Goal: Transaction & Acquisition: Purchase product/service

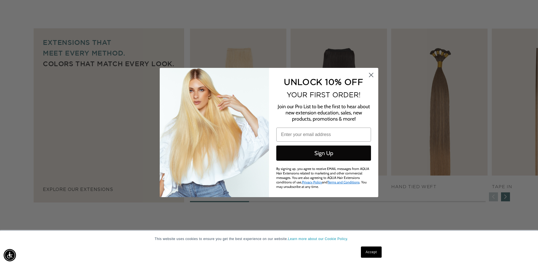
click at [370, 75] on circle "Close dialog" at bounding box center [371, 74] width 9 height 9
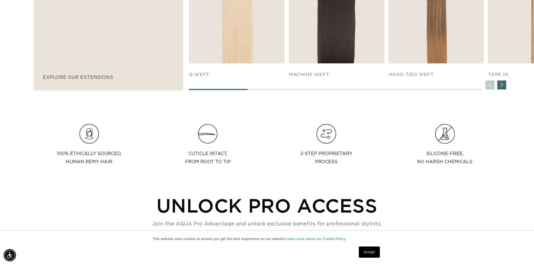
scroll to position [392, 0]
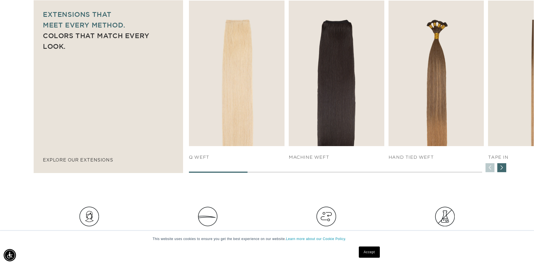
click at [505, 168] on div "Next slide" at bounding box center [501, 167] width 9 height 9
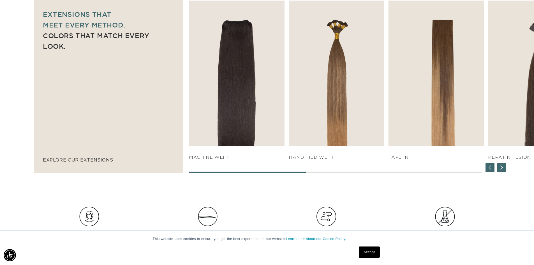
click at [505, 168] on div "Next slide" at bounding box center [501, 167] width 9 height 9
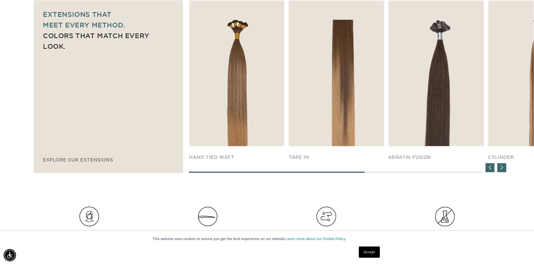
scroll to position [0, 988]
click at [505, 168] on div "Next slide" at bounding box center [501, 167] width 9 height 9
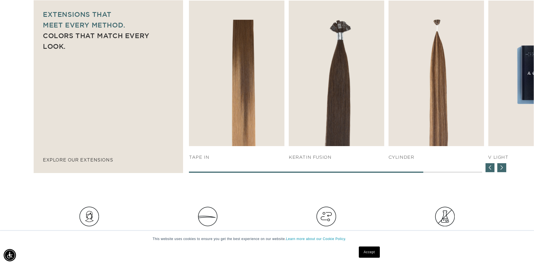
click at [505, 168] on div "Next slide" at bounding box center [501, 167] width 9 height 9
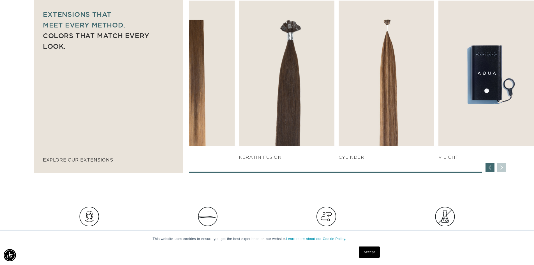
scroll to position [0, 0]
click at [491, 170] on div "Previous slide" at bounding box center [489, 167] width 9 height 9
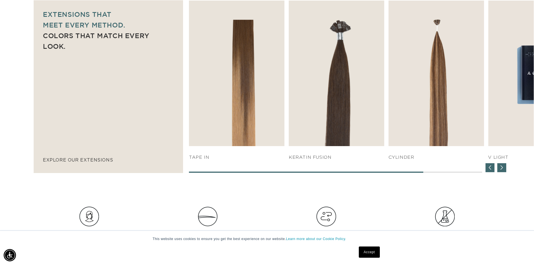
click at [491, 170] on div "Previous slide" at bounding box center [489, 167] width 9 height 9
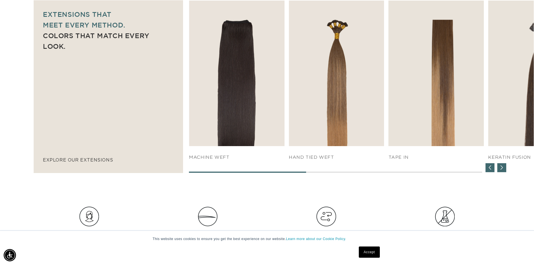
click at [491, 170] on div "Previous slide" at bounding box center [489, 167] width 9 height 9
click at [491, 170] on div "SHOP NOW q weft SHOP NOW Machine Weft SHOP NOW" at bounding box center [361, 87] width 345 height 172
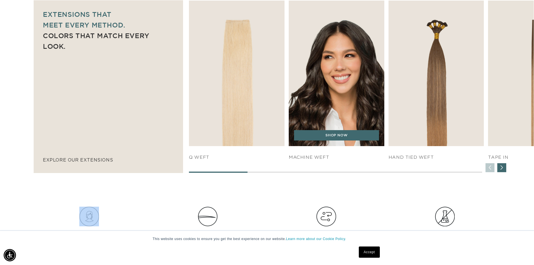
click at [350, 121] on img "2 / 7" at bounding box center [336, 73] width 100 height 153
click at [344, 135] on link "SHOP NOW" at bounding box center [336, 135] width 85 height 11
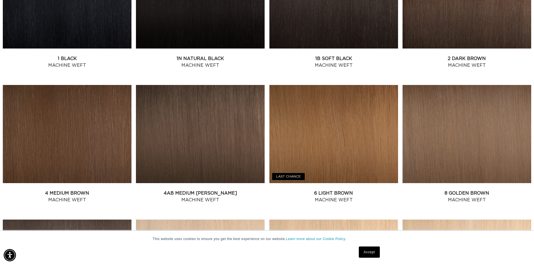
scroll to position [140, 0]
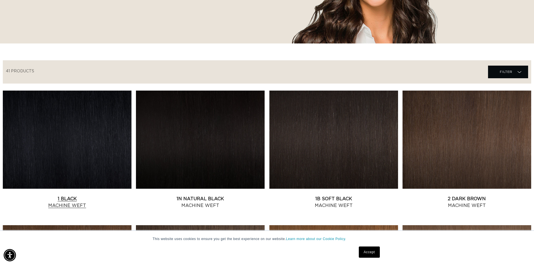
click at [52, 195] on link "1 Black Machine Weft" at bounding box center [67, 201] width 129 height 13
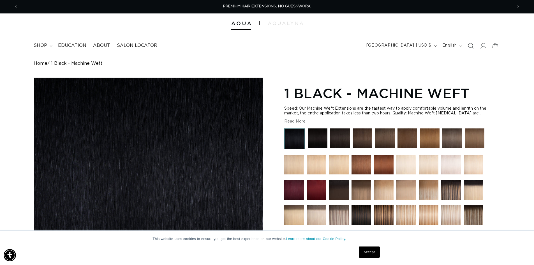
click at [319, 135] on img at bounding box center [318, 138] width 20 height 20
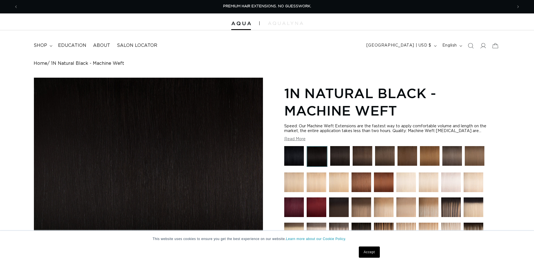
click at [289, 153] on img at bounding box center [294, 156] width 20 height 20
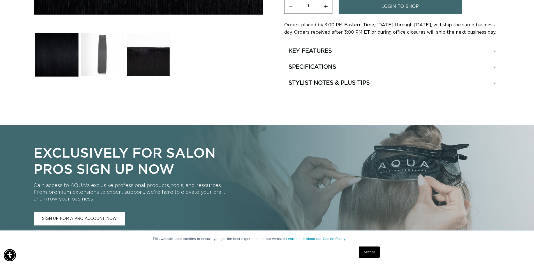
scroll to position [0, 494]
click at [107, 60] on button "Load image 2 in gallery view" at bounding box center [102, 54] width 43 height 43
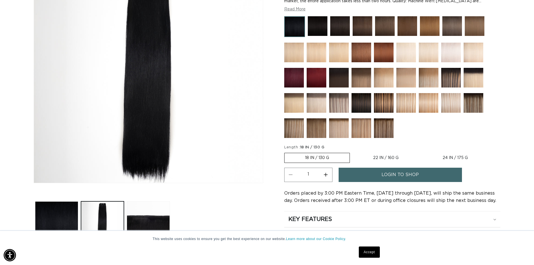
scroll to position [0, 0]
click at [316, 157] on label "18 IN / 130 G Variant sold out or unavailable" at bounding box center [317, 158] width 66 height 10
click at [286, 152] on input "18 IN / 130 G Variant sold out or unavailable" at bounding box center [286, 152] width 0 height 0
click at [458, 160] on label "24 IN / 175 G Variant sold out or unavailable" at bounding box center [455, 158] width 66 height 10
click at [422, 152] on input "24 IN / 175 G Variant sold out or unavailable" at bounding box center [422, 152] width 0 height 0
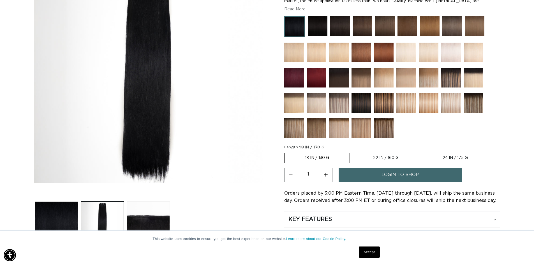
radio input "true"
click at [373, 158] on label "22 IN / 160 G Variant sold out or unavailable" at bounding box center [385, 158] width 66 height 10
click at [352, 152] on input "22 IN / 160 G Variant sold out or unavailable" at bounding box center [352, 152] width 0 height 0
radio input "true"
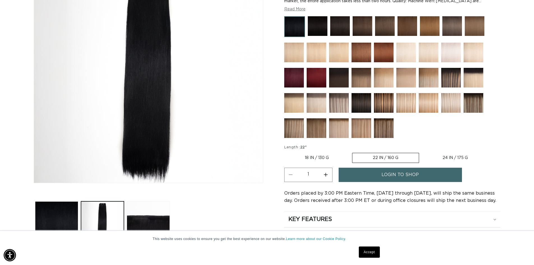
scroll to position [0, 988]
click at [365, 179] on link "login to shop" at bounding box center [400, 175] width 123 height 14
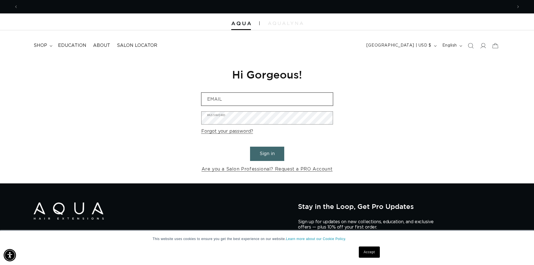
scroll to position [0, 988]
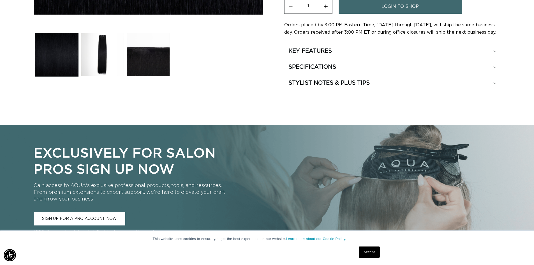
scroll to position [0, 494]
click at [371, 256] on link "Accept" at bounding box center [369, 251] width 21 height 11
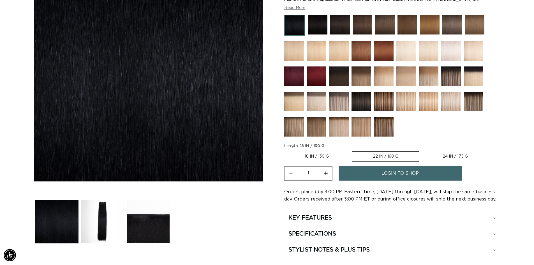
scroll to position [112, 0]
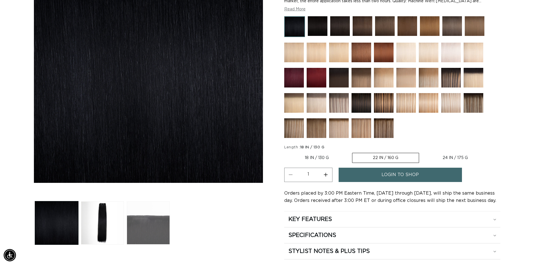
click at [142, 228] on button "Load image 3 in gallery view" at bounding box center [148, 222] width 43 height 43
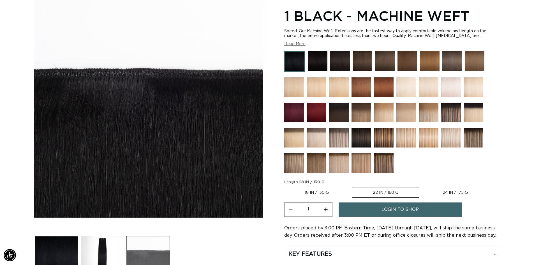
scroll to position [0, 494]
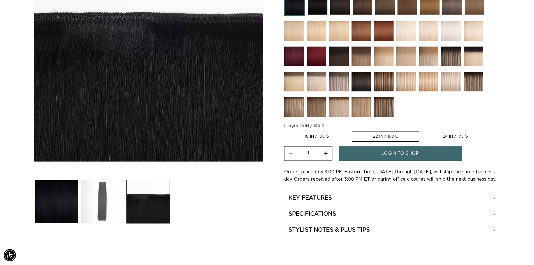
click at [107, 198] on button "Load image 2 in gallery view" at bounding box center [102, 201] width 43 height 43
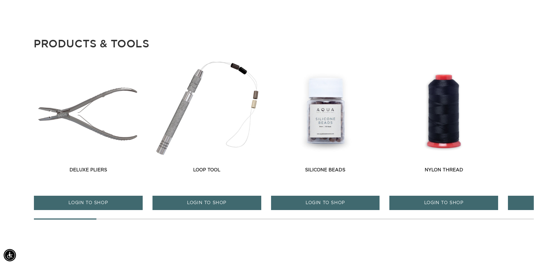
scroll to position [0, 0]
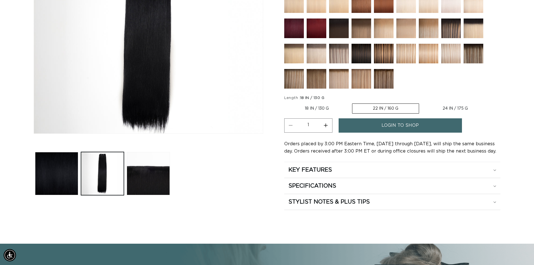
click at [367, 126] on link "login to shop" at bounding box center [400, 125] width 123 height 14
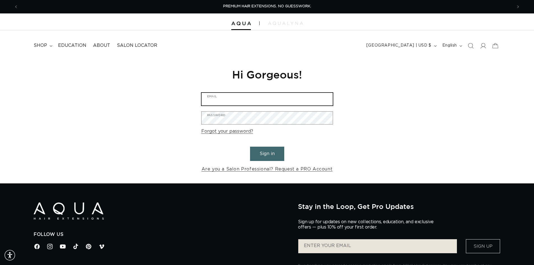
click at [247, 96] on input "Email" at bounding box center [266, 99] width 131 height 13
type input "[EMAIL_ADDRESS][DOMAIN_NAME]"
click at [250, 147] on button "Sign in" at bounding box center [267, 154] width 34 height 14
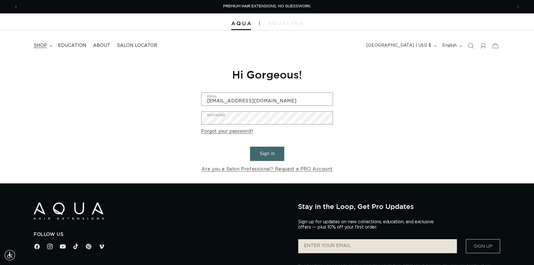
click at [42, 49] on summary "shop" at bounding box center [42, 45] width 24 height 13
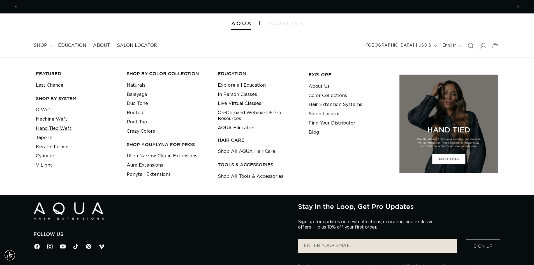
scroll to position [0, 494]
click at [58, 129] on link "Hand Tied Weft" at bounding box center [54, 128] width 36 height 9
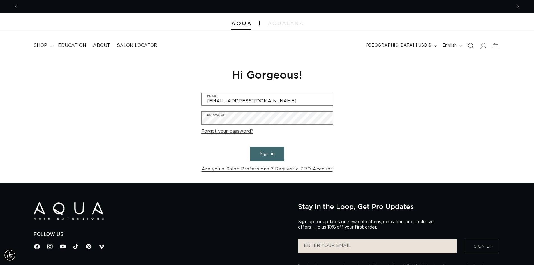
scroll to position [0, 988]
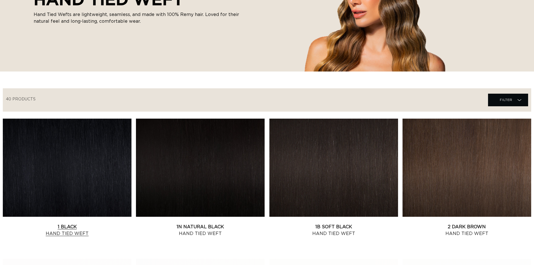
click at [115, 223] on link "1 Black Hand Tied Weft" at bounding box center [67, 229] width 129 height 13
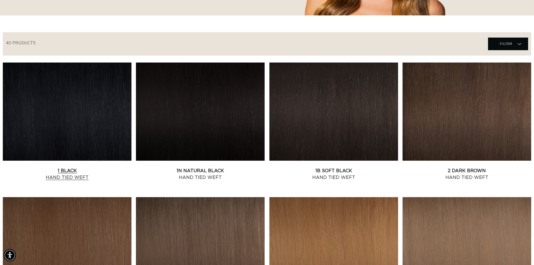
scroll to position [0, 494]
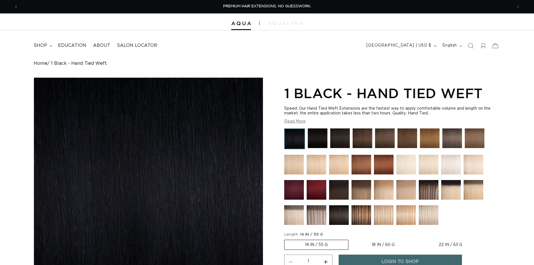
click at [286, 138] on img at bounding box center [294, 138] width 21 height 21
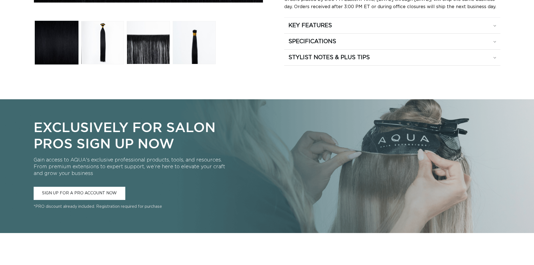
scroll to position [226, 0]
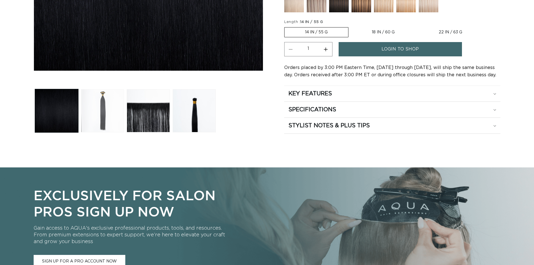
click at [103, 122] on button "Load image 2 in gallery view" at bounding box center [102, 110] width 43 height 43
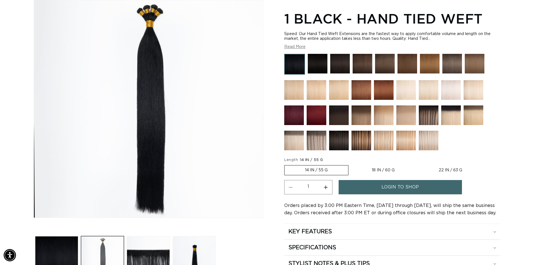
scroll to position [21, 0]
